Goal: Transaction & Acquisition: Obtain resource

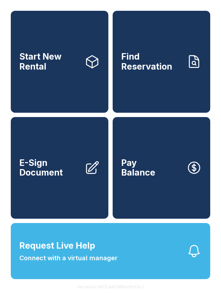
click at [91, 68] on icon at bounding box center [92, 62] width 11 height 12
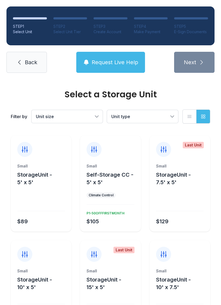
click at [41, 212] on div "Small StorageUnit - 5' x 5' $89" at bounding box center [41, 197] width 61 height 68
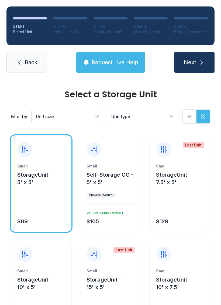
click at [201, 59] on icon "submit" at bounding box center [201, 62] width 6 height 6
click at [35, 214] on div "Small StorageUnit - 5' x 5' $89" at bounding box center [41, 197] width 61 height 68
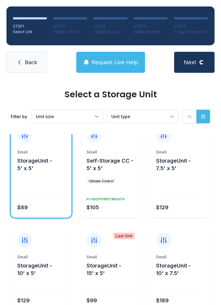
scroll to position [15, 0]
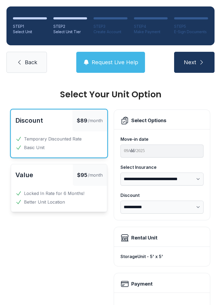
click at [204, 61] on icon "submit" at bounding box center [201, 62] width 6 height 6
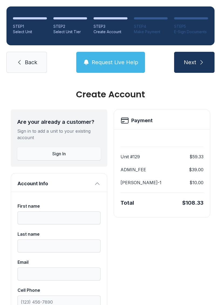
click at [202, 61] on icon "submit" at bounding box center [201, 62] width 6 height 6
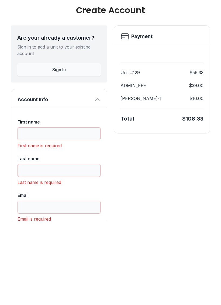
click at [87, 147] on button "Sign In" at bounding box center [59, 153] width 84 height 13
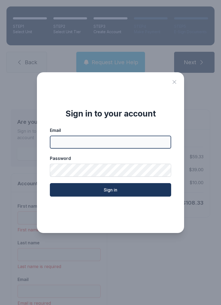
click at [126, 144] on input "Email" at bounding box center [110, 142] width 121 height 13
click at [173, 79] on icon "Close sign in modal" at bounding box center [174, 82] width 6 height 6
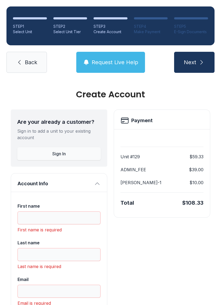
click at [32, 53] on link "Back" at bounding box center [26, 62] width 40 height 21
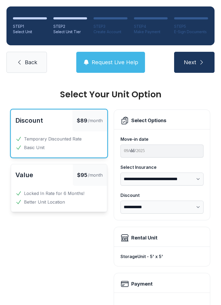
click at [33, 49] on div "STEP 1 Select Unit STEP 2 Select Unit Tier STEP 3 Create Account STEP 4 Make Pa…" at bounding box center [110, 39] width 221 height 79
click at [29, 71] on link "Back" at bounding box center [26, 62] width 40 height 21
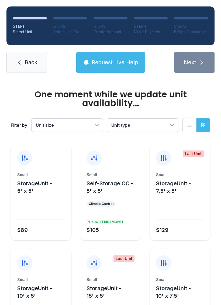
click at [129, 56] on button "Request Live Help" at bounding box center [110, 62] width 69 height 21
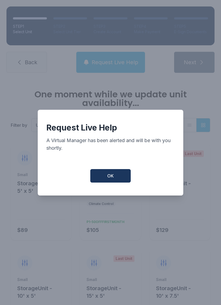
click at [118, 179] on button "OK" at bounding box center [110, 175] width 40 height 13
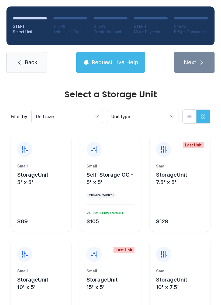
click at [117, 64] on span "Request Live Help" at bounding box center [115, 62] width 47 height 8
click at [29, 54] on link "Back" at bounding box center [26, 62] width 40 height 21
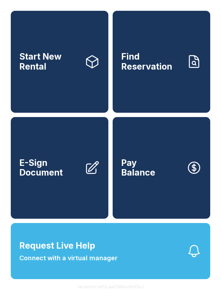
click at [11, 63] on link "Start New Rental" at bounding box center [60, 62] width 98 height 102
click at [186, 258] on icon "button" at bounding box center [193, 250] width 15 height 15
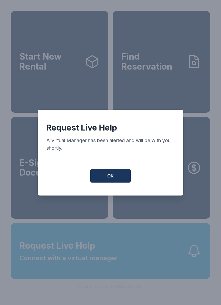
click at [123, 175] on button "OK" at bounding box center [110, 175] width 40 height 13
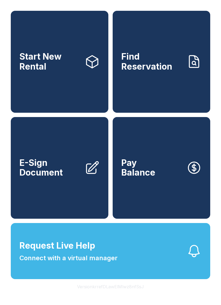
click at [193, 191] on button "Pay Balance" at bounding box center [162, 168] width 98 height 102
click at [82, 170] on link "E-Sign Document" at bounding box center [60, 168] width 98 height 102
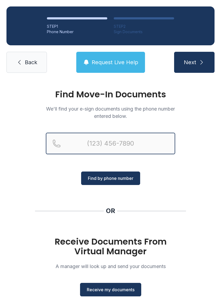
click at [75, 144] on input "Reservation phone number" at bounding box center [110, 144] width 129 height 22
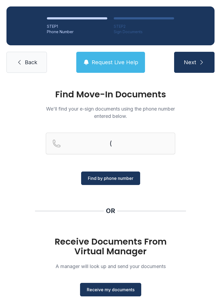
click at [106, 179] on span "Find by phone number" at bounding box center [111, 178] width 46 height 6
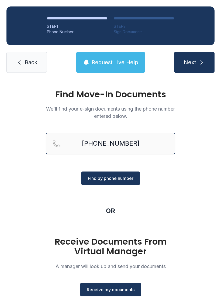
click at [194, 62] on button "Next" at bounding box center [194, 62] width 40 height 21
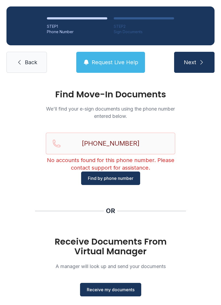
click at [123, 181] on button "Find by phone number" at bounding box center [110, 177] width 59 height 13
click at [159, 140] on input "[PHONE_NUMBER]" at bounding box center [110, 144] width 129 height 22
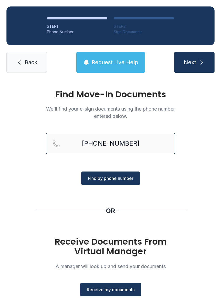
type input "[PHONE_NUMBER]"
click at [194, 62] on button "Next" at bounding box center [194, 62] width 40 height 21
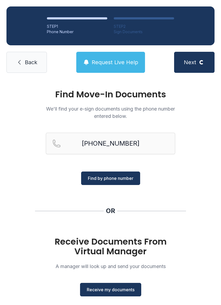
click at [121, 172] on button "Find by phone number" at bounding box center [110, 177] width 59 height 13
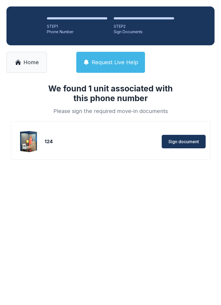
click at [194, 139] on span "Sign document" at bounding box center [183, 141] width 30 height 6
click at [25, 63] on span "Home" at bounding box center [30, 62] width 15 height 8
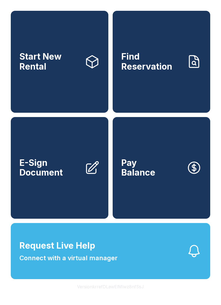
click at [162, 46] on link "Find Reservation" at bounding box center [162, 62] width 98 height 102
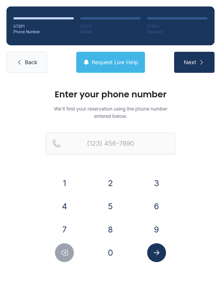
click at [34, 59] on span "Back" at bounding box center [31, 62] width 12 height 8
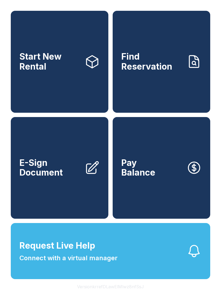
click at [91, 173] on icon at bounding box center [93, 167] width 12 height 12
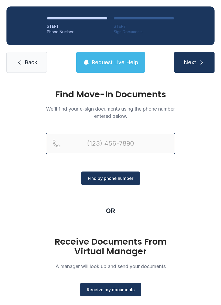
click at [113, 139] on input "Reservation phone number" at bounding box center [110, 144] width 129 height 22
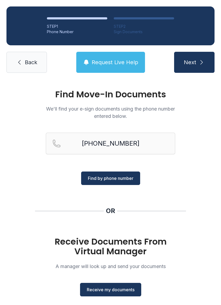
click at [132, 184] on button "Find by phone number" at bounding box center [110, 177] width 59 height 13
click at [130, 170] on div "[PHONE_NUMBER]" at bounding box center [110, 152] width 129 height 39
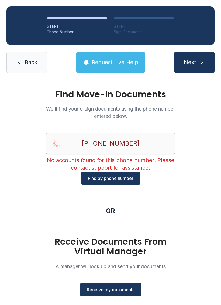
click at [153, 142] on input "[PHONE_NUMBER]" at bounding box center [110, 144] width 129 height 22
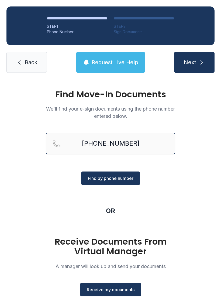
type input "[PHONE_NUMBER]"
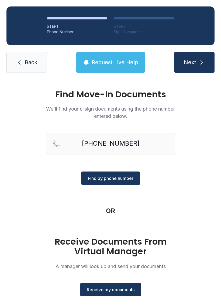
click at [120, 179] on span "Find by phone number" at bounding box center [111, 178] width 46 height 6
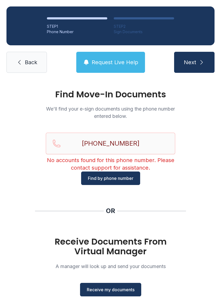
click at [130, 182] on button "Find by phone number" at bounding box center [110, 177] width 59 height 13
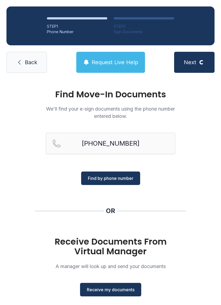
click at [130, 182] on button "Find by phone number" at bounding box center [110, 177] width 59 height 13
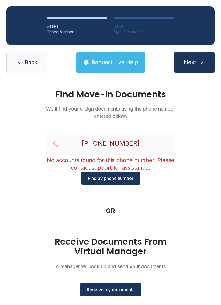
click at [136, 59] on span "Request Live Help" at bounding box center [115, 62] width 47 height 8
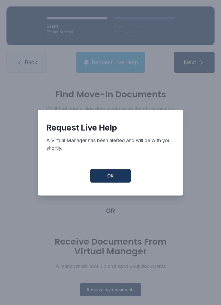
click at [108, 182] on button "OK" at bounding box center [110, 175] width 40 height 13
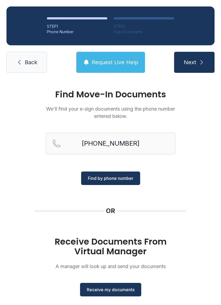
click at [102, 171] on div "[PHONE_NUMBER]" at bounding box center [110, 152] width 129 height 39
click at [128, 290] on span "Receive my documents" at bounding box center [111, 289] width 48 height 6
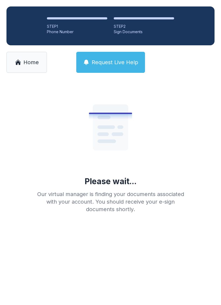
click at [104, 63] on span "Request Live Help" at bounding box center [115, 62] width 47 height 8
click at [127, 175] on div "Please wait... Our virtual manager is finding your documents associated with yo…" at bounding box center [110, 148] width 155 height 129
